Goal: Find specific page/section: Find specific page/section

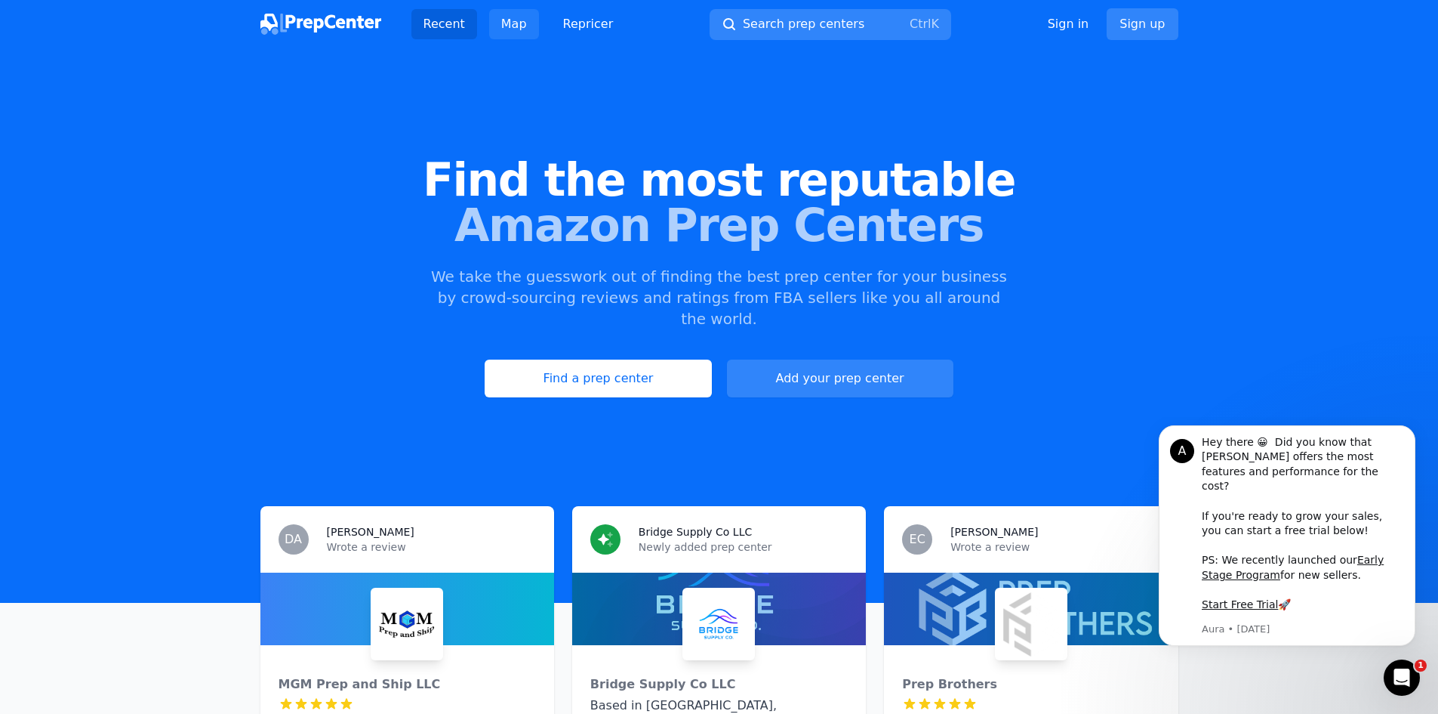
click at [507, 23] on link "Map" at bounding box center [514, 24] width 50 height 30
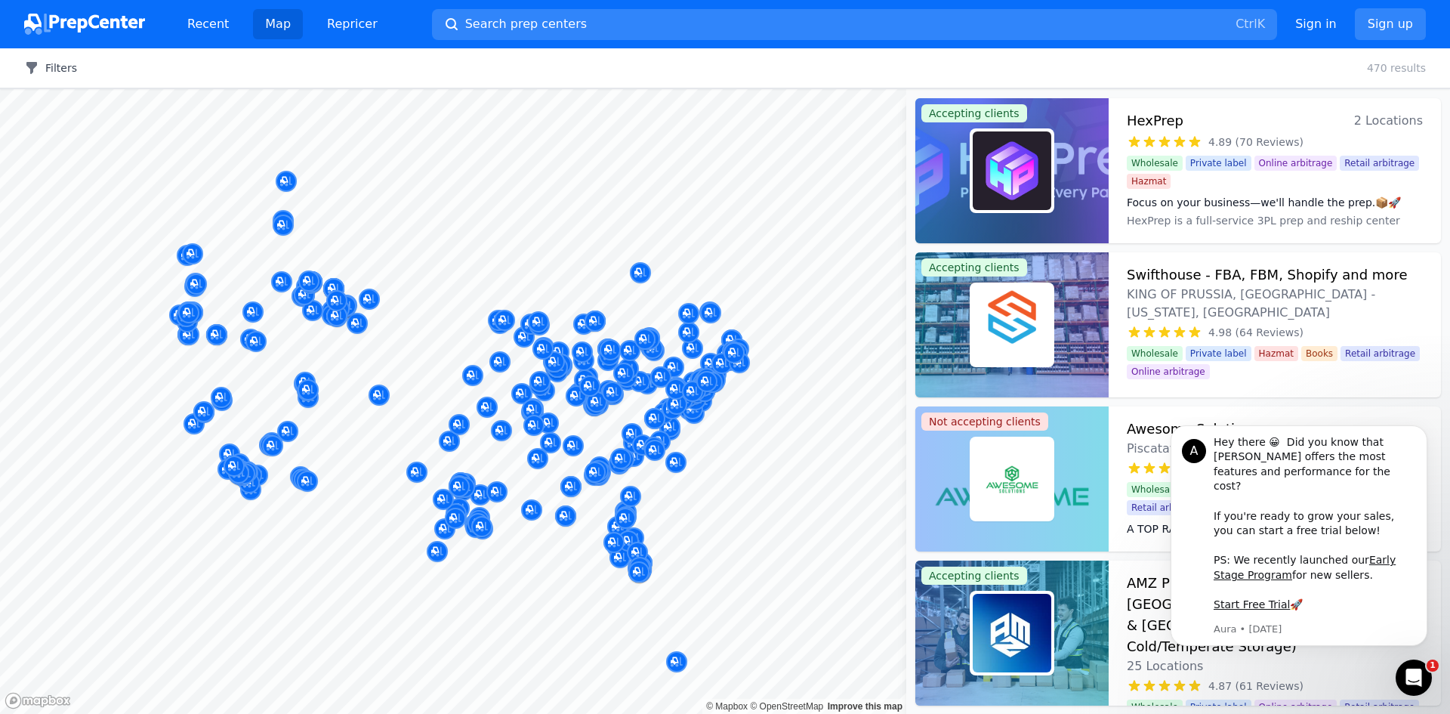
click at [51, 66] on button "Filters" at bounding box center [50, 67] width 53 height 15
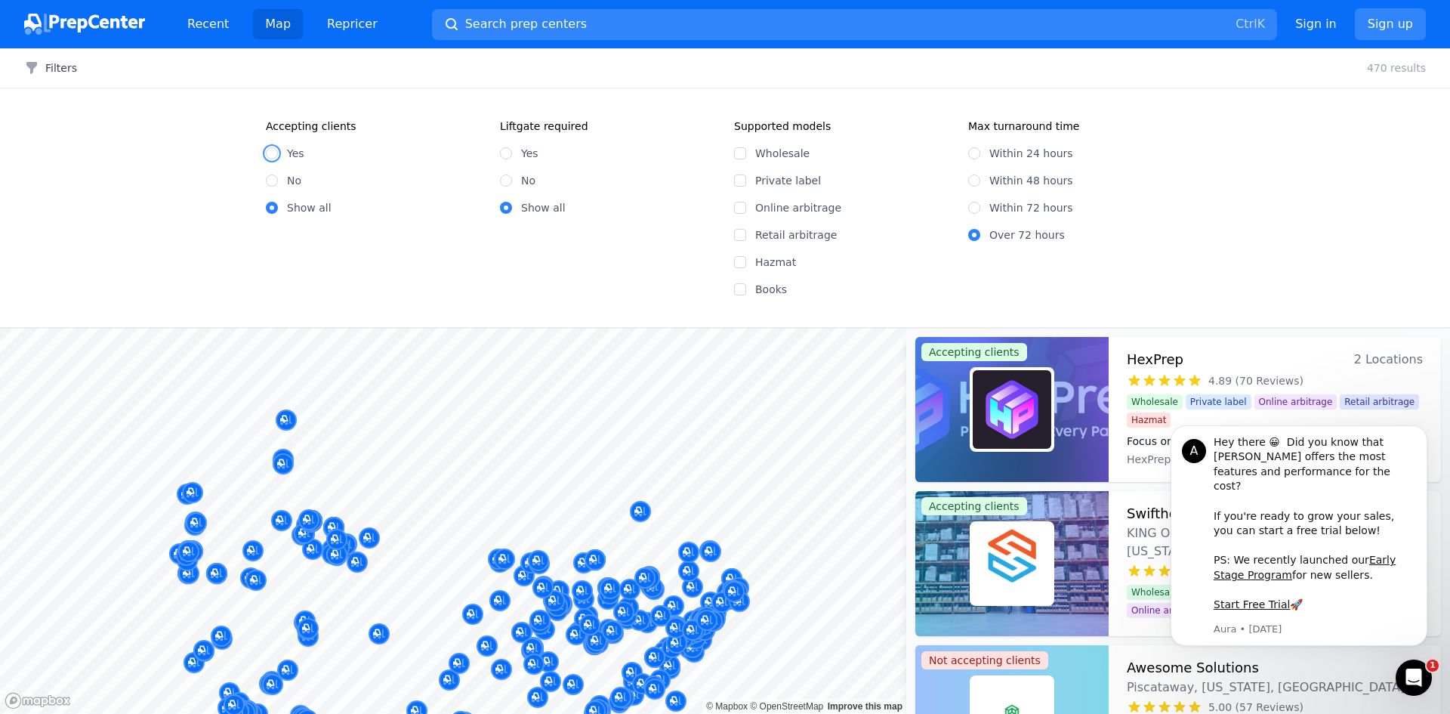
click at [273, 153] on input "Yes" at bounding box center [272, 153] width 12 height 12
radio input "true"
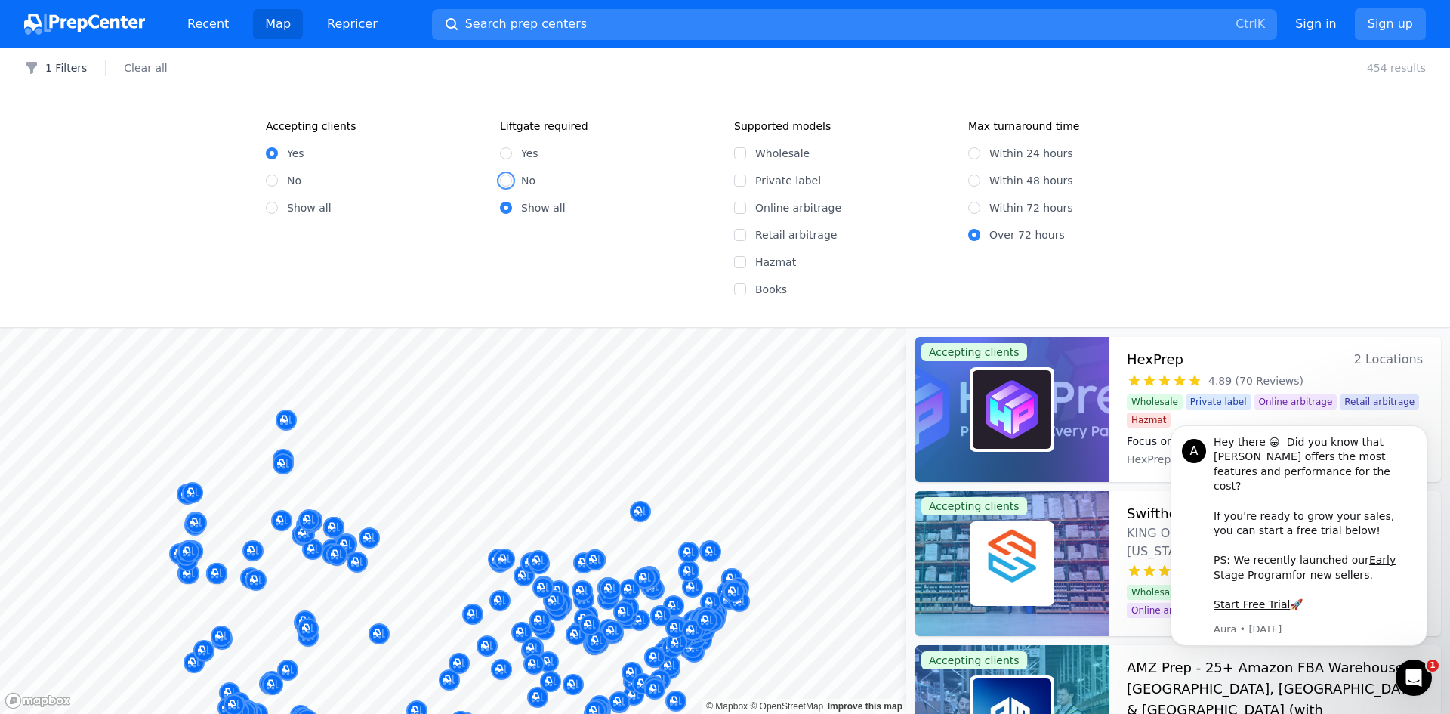
click at [501, 177] on input "No" at bounding box center [506, 180] width 12 height 12
radio input "true"
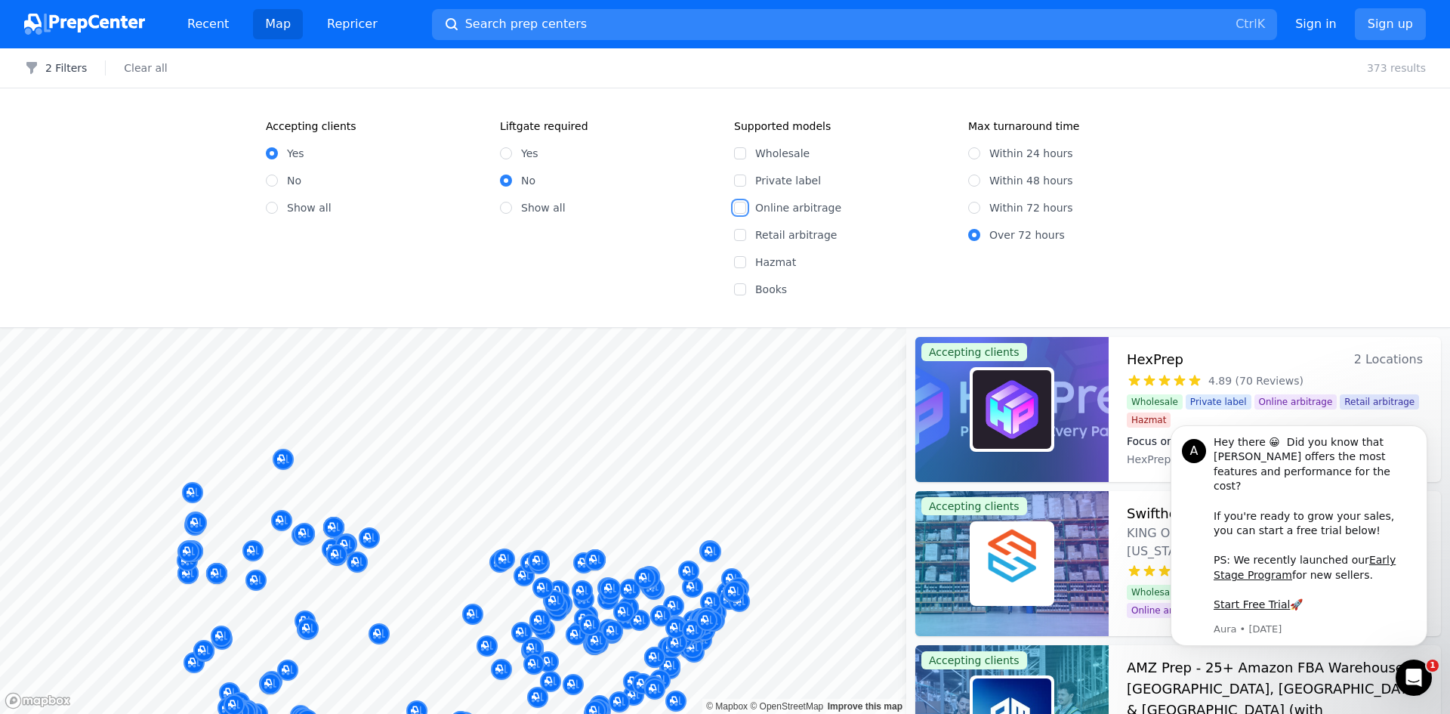
click at [745, 208] on input "Online arbitrage" at bounding box center [740, 208] width 12 height 12
checkbox input "true"
click at [973, 211] on input "Within 72 hours" at bounding box center [974, 208] width 12 height 12
radio input "true"
